Goal: Find contact information: Find phone

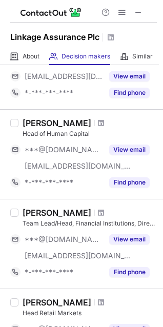
scroll to position [180, 0]
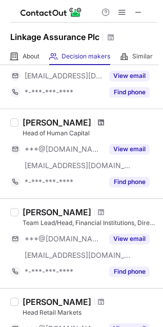
click at [98, 120] on span at bounding box center [101, 122] width 6 height 8
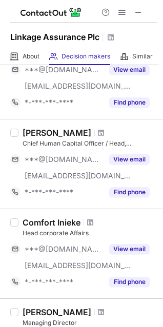
scroll to position [529, 0]
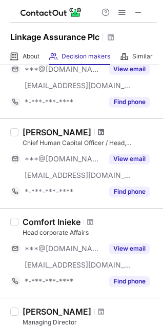
click at [104, 129] on span at bounding box center [101, 132] width 6 height 8
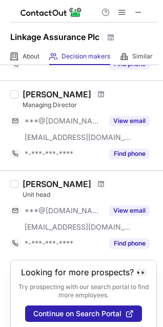
scroll to position [766, 0]
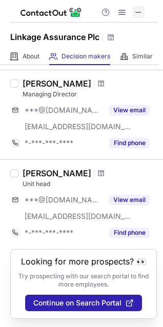
click at [136, 13] on span at bounding box center [138, 12] width 8 height 8
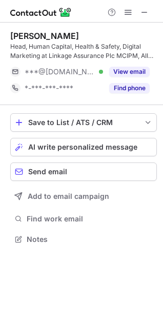
scroll to position [232, 163]
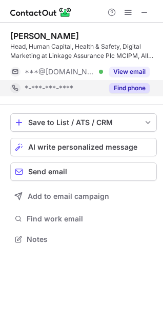
click at [138, 89] on button "Find phone" at bounding box center [129, 88] width 40 height 10
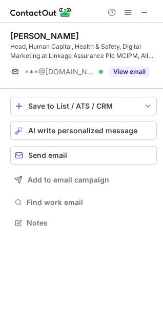
click at [151, 10] on div at bounding box center [127, 12] width 49 height 12
click at [145, 12] on span at bounding box center [144, 12] width 8 height 8
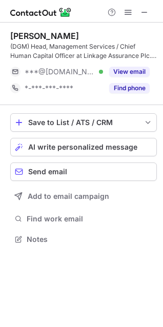
scroll to position [232, 163]
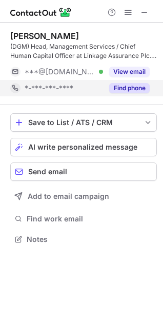
click at [128, 88] on button "Find phone" at bounding box center [129, 88] width 40 height 10
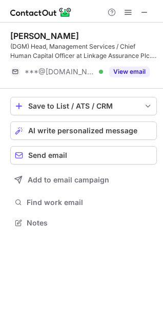
scroll to position [215, 163]
click at [144, 18] on div at bounding box center [81, 11] width 163 height 23
